Goal: Communication & Community: Answer question/provide support

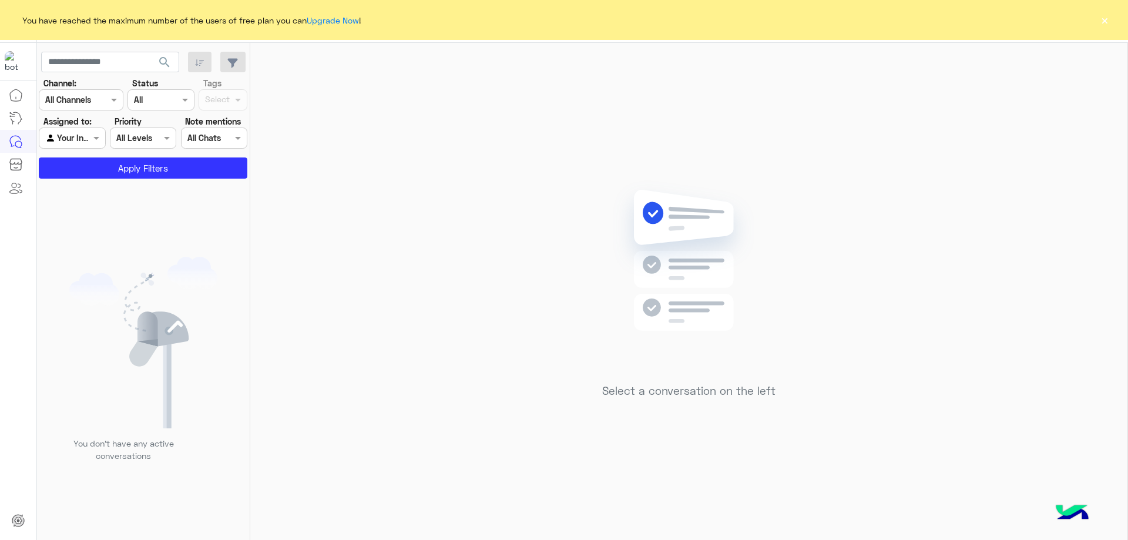
click at [1099, 18] on button "×" at bounding box center [1105, 20] width 12 height 12
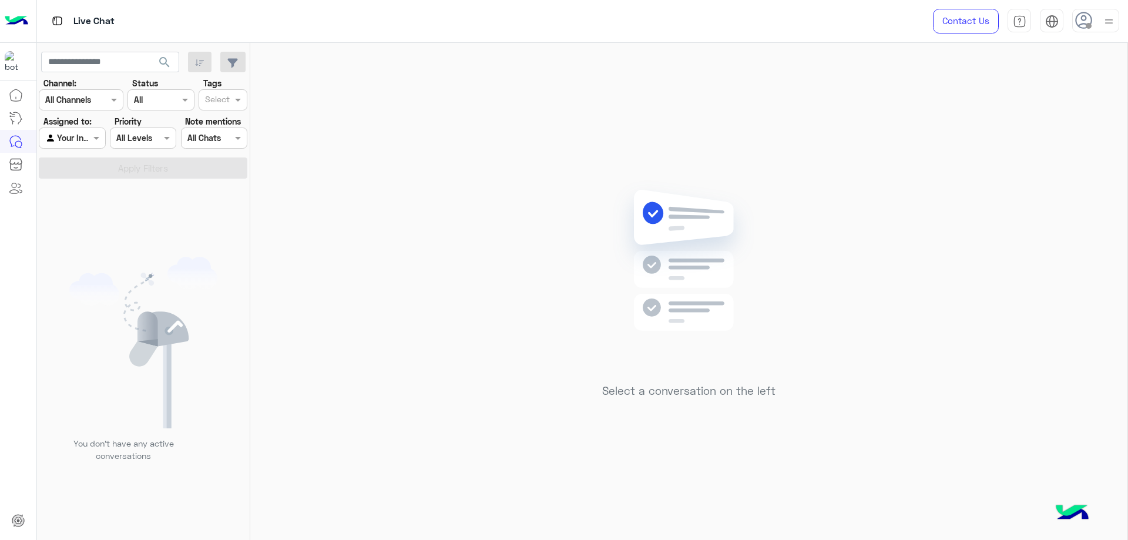
click at [1103, 18] on img at bounding box center [1109, 21] width 15 height 15
click at [1022, 90] on label "Online" at bounding box center [1046, 89] width 128 height 21
click at [397, 93] on div "Select a conversation on the left" at bounding box center [688, 294] width 877 height 502
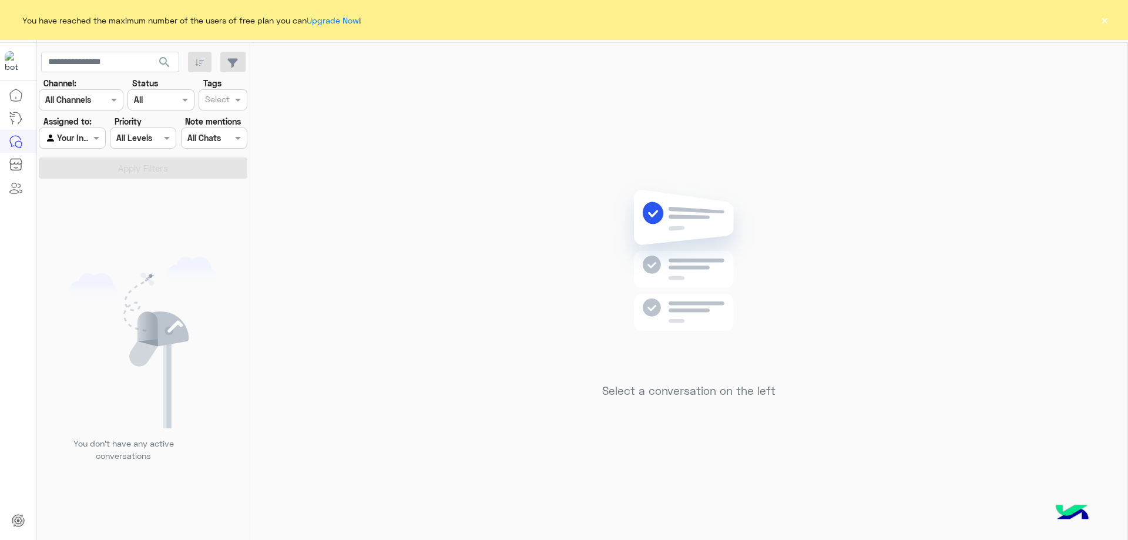
click at [80, 132] on div at bounding box center [71, 138] width 65 height 14
click at [83, 164] on b "Unassigned" at bounding box center [78, 161] width 45 height 10
click at [119, 67] on input "text" at bounding box center [110, 62] width 138 height 21
paste input "**********"
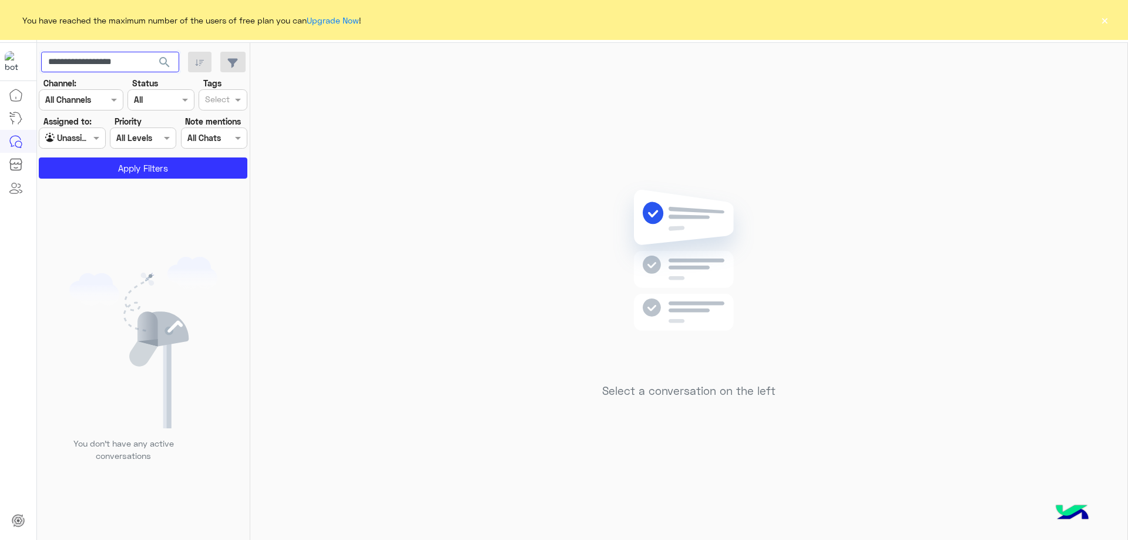
type input "**********"
click at [165, 62] on span "search" at bounding box center [164, 62] width 14 height 14
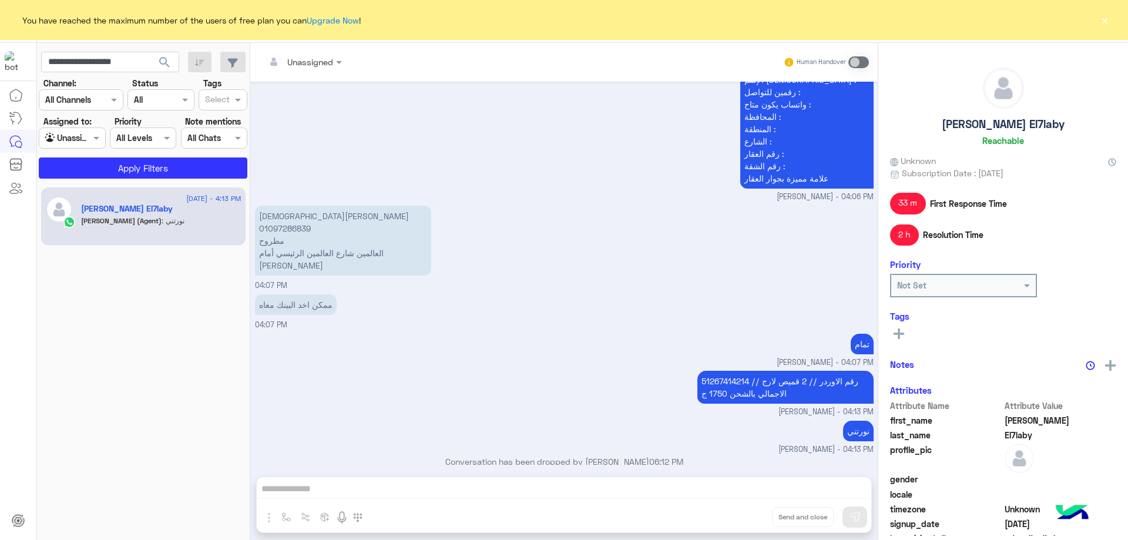
scroll to position [726, 0]
click at [474, 492] on div "Unassigned Human Handover Jul 28, 2025 جاري تحويلكم الآن لأحد ممثلي المبيعات. ي…" at bounding box center [563, 294] width 627 height 502
click at [357, 492] on div "Unassigned Human Handover Jul 28, 2025 جاري تحويلكم الآن لأحد ممثلي المبيعات. ي…" at bounding box center [563, 294] width 627 height 502
click at [862, 57] on span at bounding box center [858, 62] width 21 height 12
click at [860, 65] on span at bounding box center [858, 62] width 21 height 12
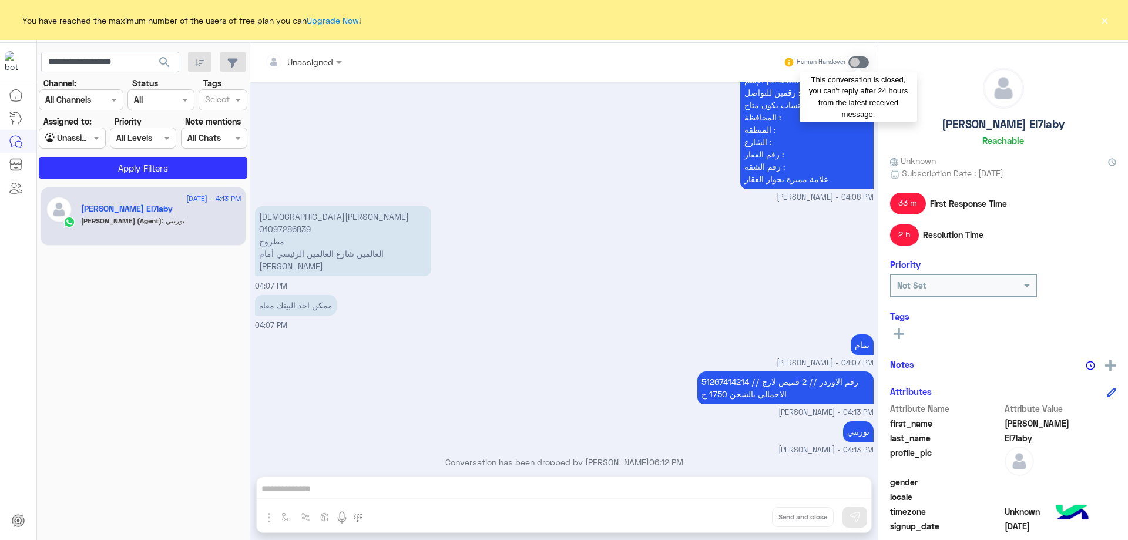
click at [856, 59] on span at bounding box center [858, 62] width 21 height 12
click at [861, 63] on span at bounding box center [858, 62] width 21 height 12
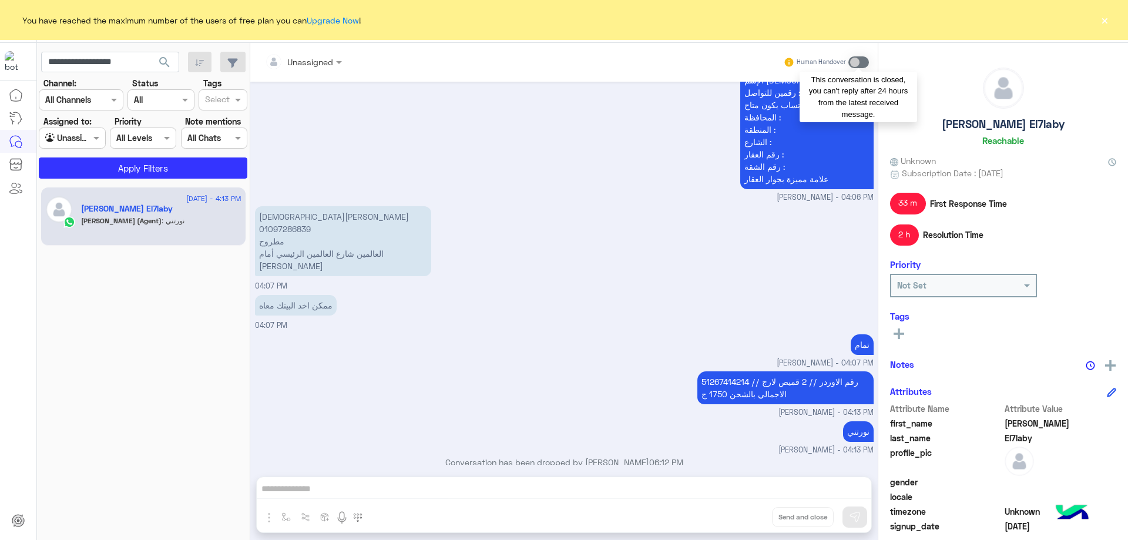
click at [861, 63] on span at bounding box center [858, 62] width 21 height 12
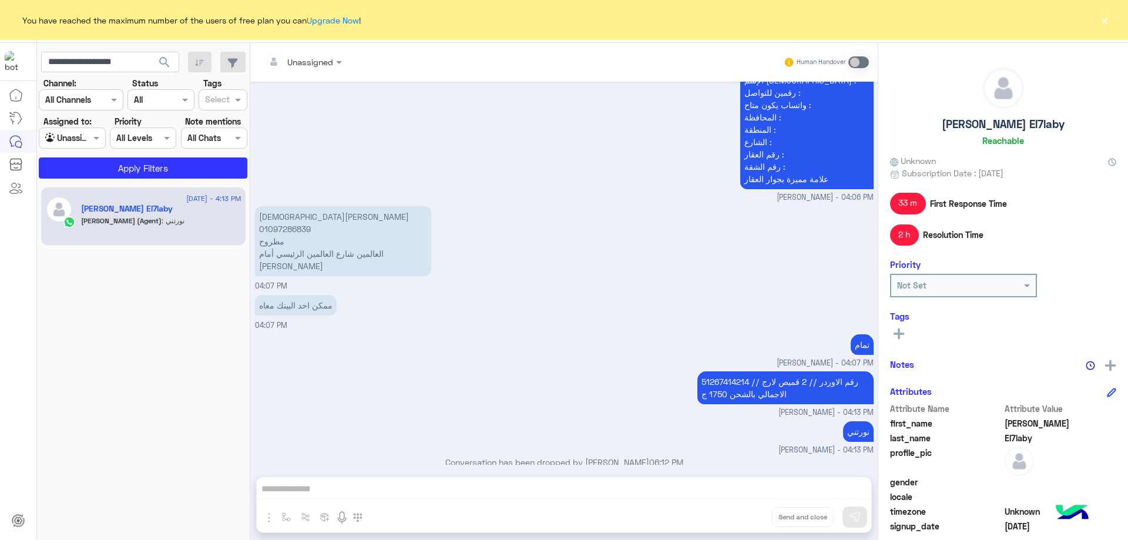
click at [314, 484] on div "Unassigned Human Handover Jul 28, 2025 جاري تحويلكم الآن لأحد ممثلي المبيعات. ي…" at bounding box center [563, 294] width 627 height 502
click at [856, 67] on span at bounding box center [858, 62] width 21 height 12
